Goal: Obtain resource: Download file/media

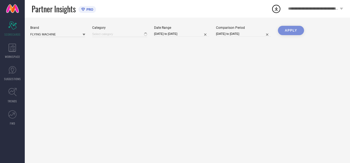
type input "All"
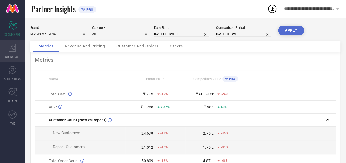
click at [10, 45] on icon at bounding box center [13, 48] width 8 height 8
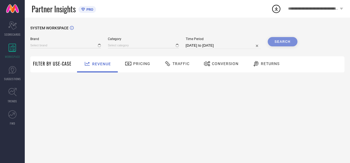
type input "AEROPOSTALE"
type input "All"
click at [98, 46] on div "AEROPOSTALE" at bounding box center [65, 46] width 71 height 6
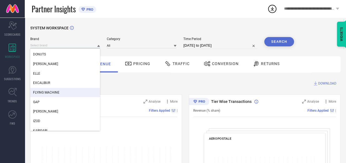
scroll to position [104, 0]
click at [57, 91] on div "FLYING MACHINE" at bounding box center [65, 92] width 70 height 9
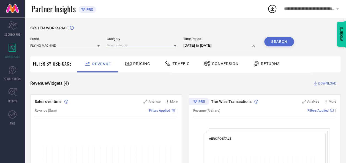
click at [173, 47] on input at bounding box center [142, 46] width 70 height 6
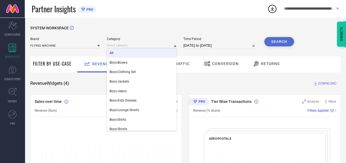
click at [137, 52] on div "All" at bounding box center [142, 52] width 70 height 9
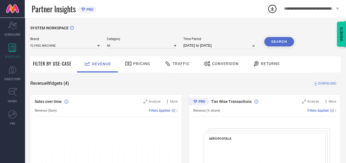
click at [226, 46] on input "[DATE] to [DATE]" at bounding box center [220, 45] width 74 height 7
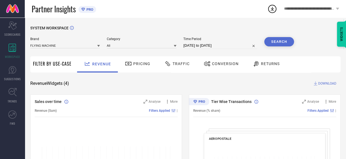
select select "7"
select select "2025"
select select "8"
select select "2025"
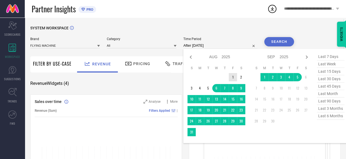
click at [232, 75] on td "1" at bounding box center [233, 77] width 8 height 8
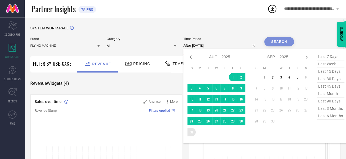
type input "[DATE] to [DATE]"
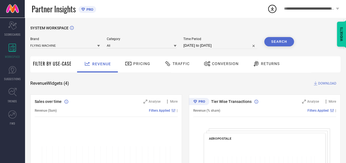
click at [276, 39] on button "Search" at bounding box center [279, 41] width 30 height 9
click at [219, 65] on span "Conversion" at bounding box center [225, 64] width 27 height 4
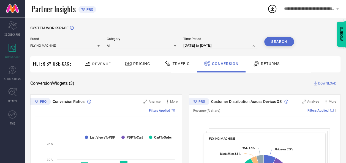
click at [325, 84] on span "DOWNLOAD" at bounding box center [327, 84] width 18 height 6
click at [272, 10] on icon at bounding box center [272, 9] width 10 height 10
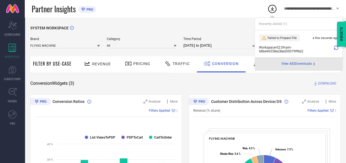
click at [335, 48] on icon at bounding box center [336, 48] width 4 height 4
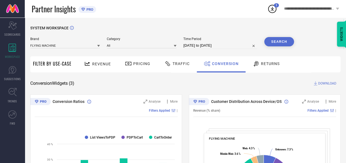
click at [270, 8] on icon at bounding box center [272, 9] width 10 height 10
